Goal: Task Accomplishment & Management: Use online tool/utility

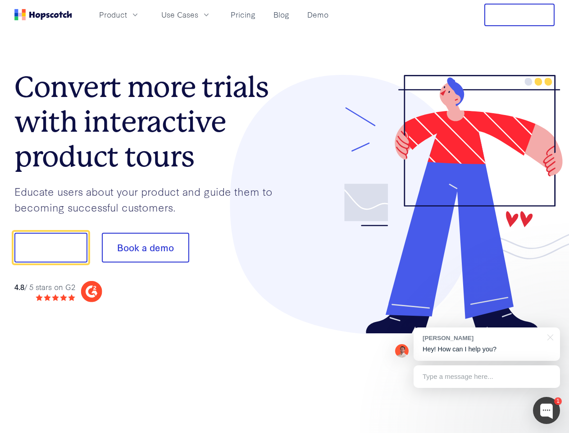
click at [285, 216] on div at bounding box center [420, 204] width 270 height 259
click at [127, 14] on span "Product" at bounding box center [113, 14] width 28 height 11
click at [198, 14] on span "Use Cases" at bounding box center [179, 14] width 37 height 11
click at [519, 15] on button "Free Trial" at bounding box center [519, 15] width 70 height 23
click at [50, 247] on button "Show me!" at bounding box center [50, 247] width 73 height 30
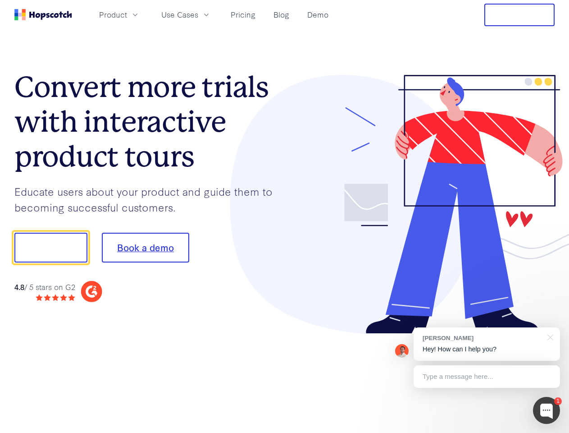
click at [145, 247] on button "Book a demo" at bounding box center [145, 247] width 87 height 30
click at [546, 410] on div at bounding box center [546, 409] width 27 height 27
click at [487, 344] on div "[PERSON_NAME] Hey! How can I help you?" at bounding box center [487, 343] width 146 height 33
click at [549, 336] on div at bounding box center [475, 246] width 169 height 301
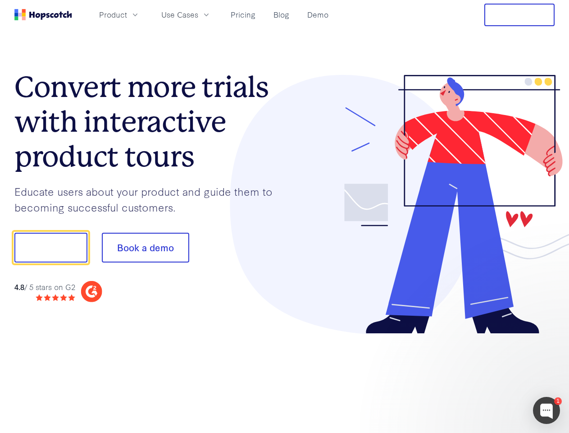
click at [487, 376] on div at bounding box center [475, 307] width 169 height 180
